Goal: Browse casually

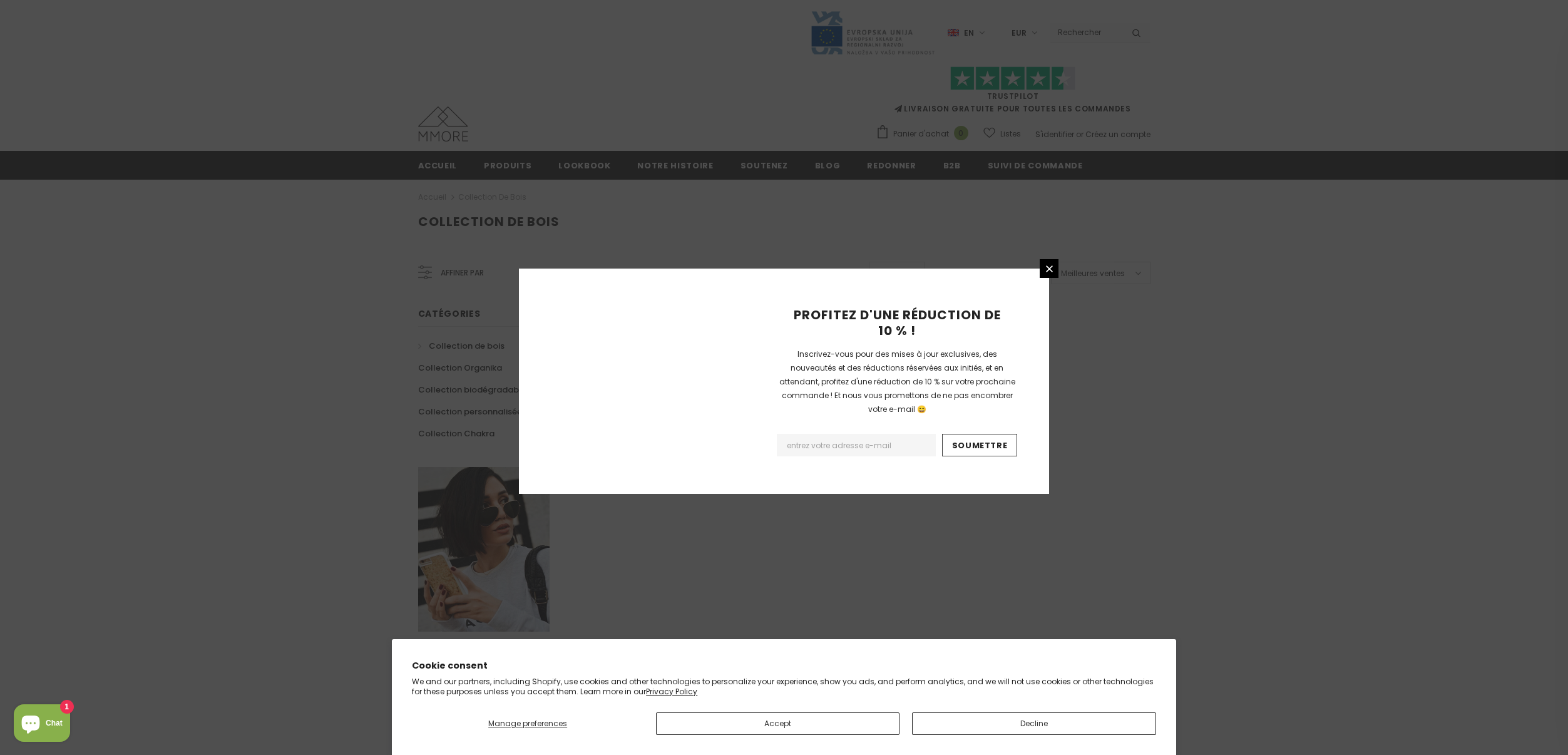
scroll to position [555, 0]
